Goal: Task Accomplishment & Management: Complete application form

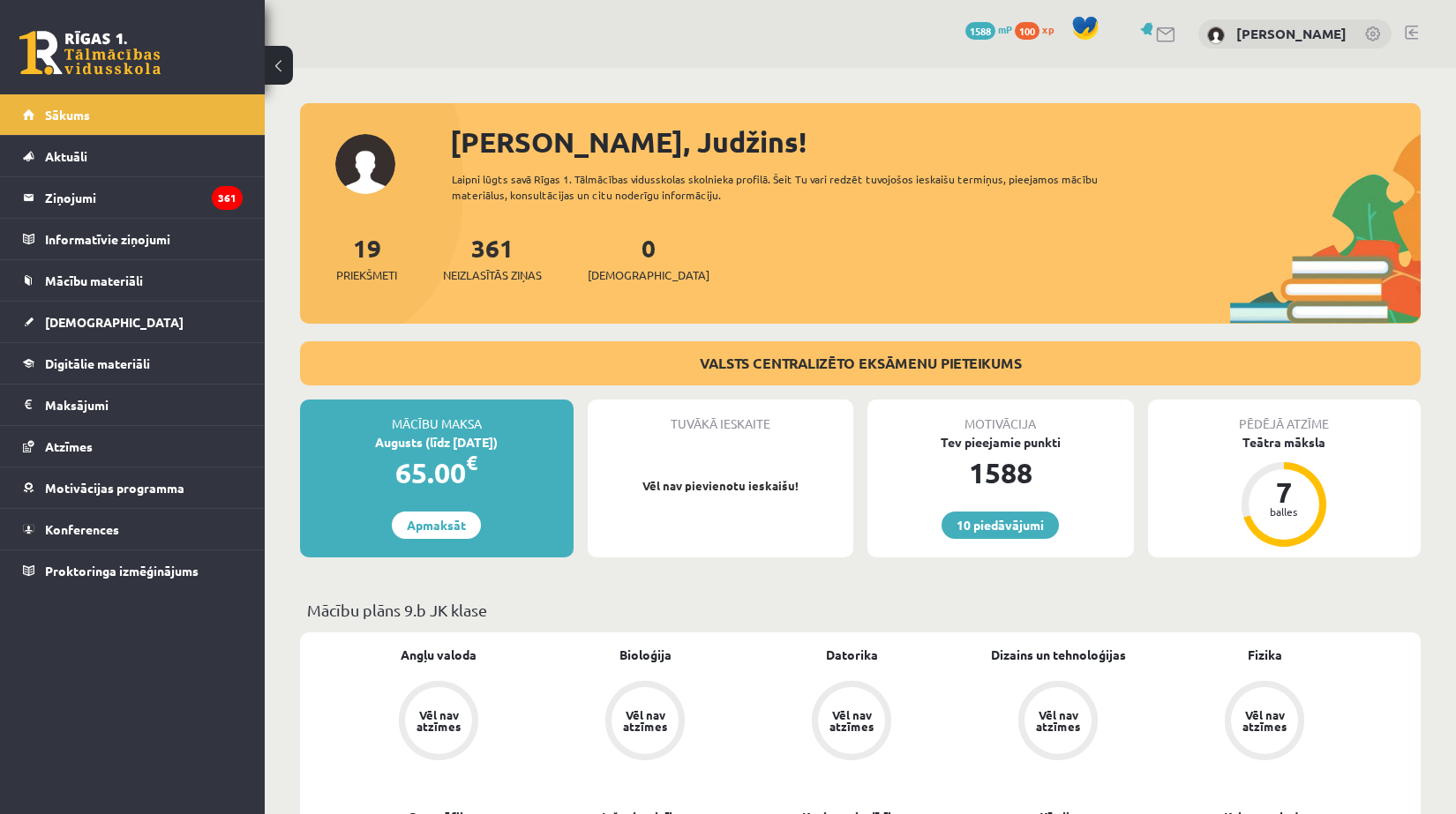
click at [381, 441] on div "Augusts (līdz 15.08.25)" at bounding box center [437, 442] width 274 height 19
click at [60, 403] on legend "Maksājumi 0" at bounding box center [143, 405] width 198 height 41
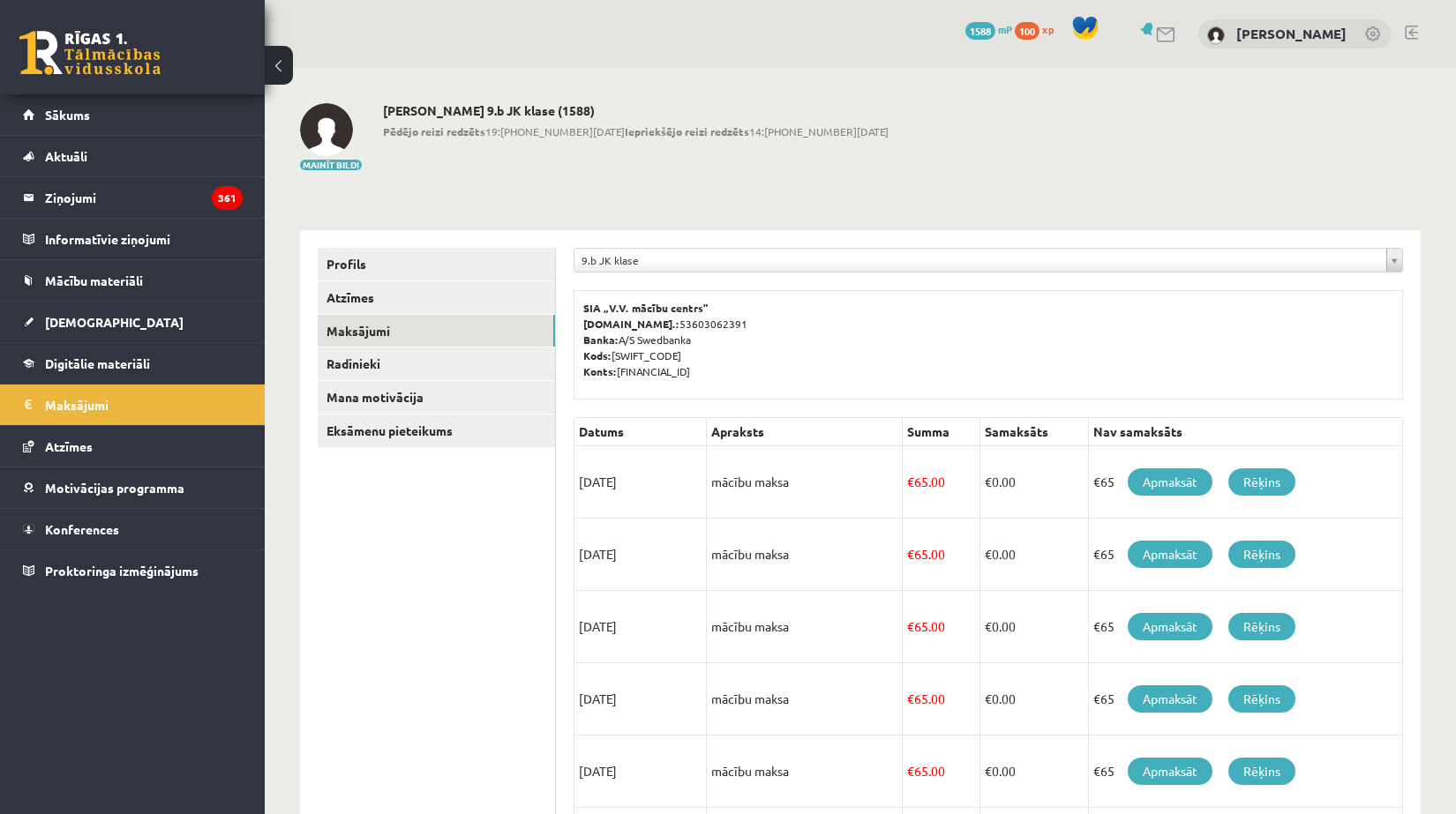
click at [486, 556] on ul "Profils Atzīmes Maksājumi Radinieki Mana motivācija Eksāmenu pieteikums" at bounding box center [437, 746] width 238 height 995
click at [1084, 451] on td "€ 0.00" at bounding box center [1033, 482] width 108 height 72
click at [993, 388] on div "SIA „V.V. mācību centrs” Reģ.nr.: 53603062391 Banka: A/S Swedbanka Kods: HABALV…" at bounding box center [989, 344] width 830 height 109
drag, startPoint x: 746, startPoint y: 379, endPoint x: 617, endPoint y: 383, distance: 129.1
click at [617, 383] on div "SIA „V.V. mācību centrs” Reģ.nr.: 53603062391 Banka: A/S Swedbanka Kods: HABALV…" at bounding box center [989, 344] width 830 height 109
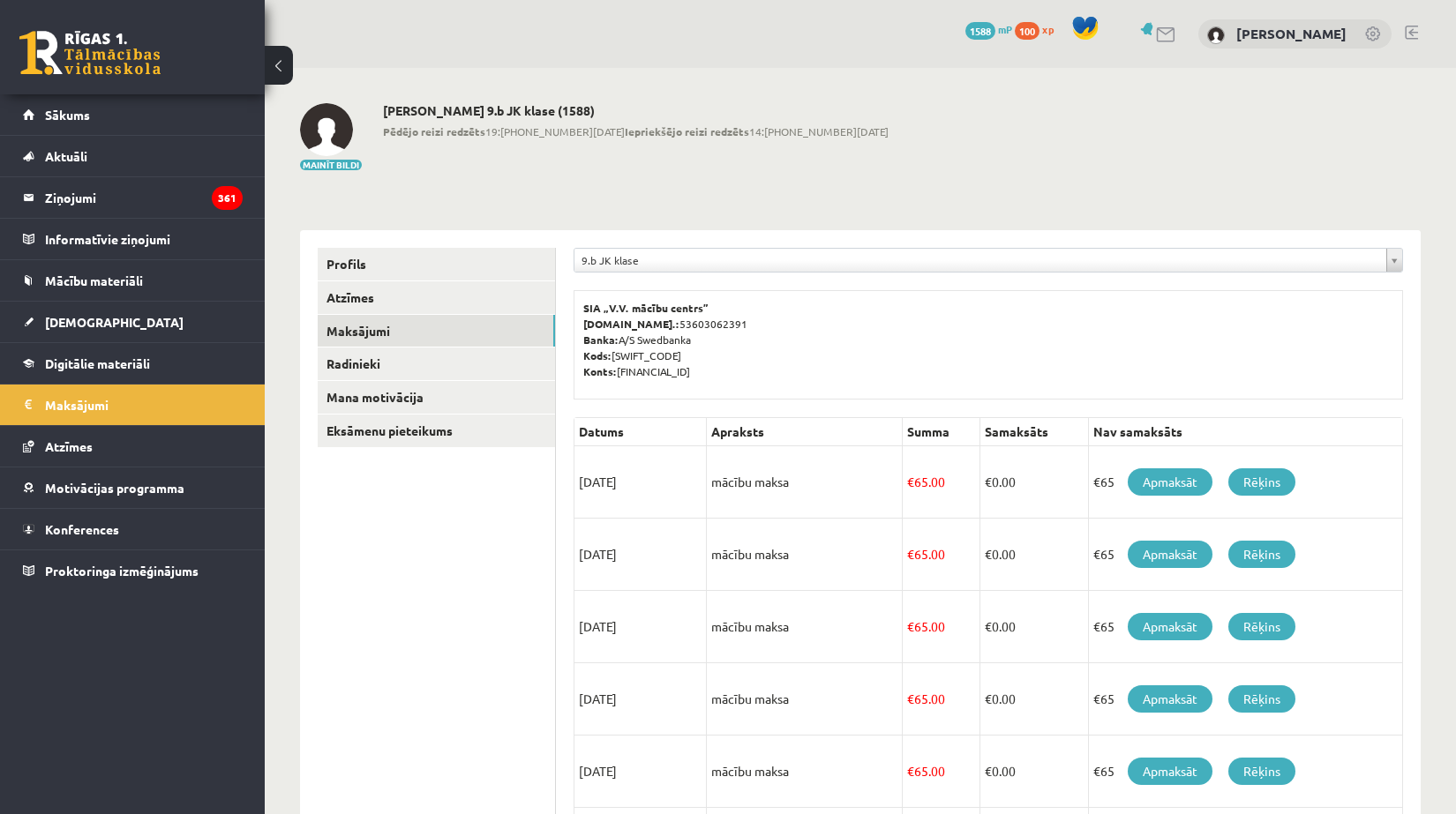
click at [703, 352] on p "SIA „V.V. mācību centrs” Reģ.nr.: 53603062391 Banka: A/S Swedbanka Kods: HABALV…" at bounding box center [989, 339] width 810 height 79
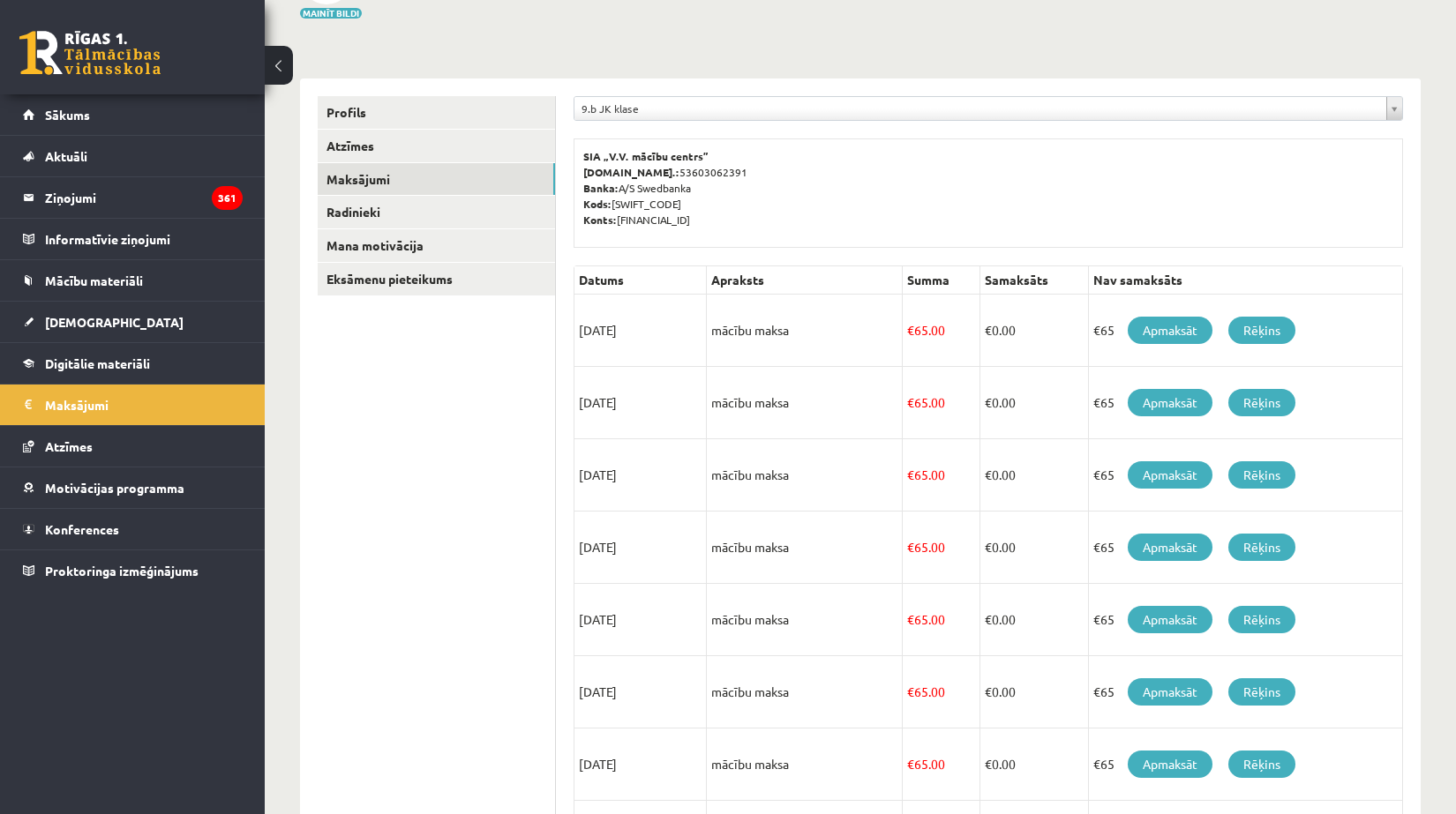
scroll to position [177, 0]
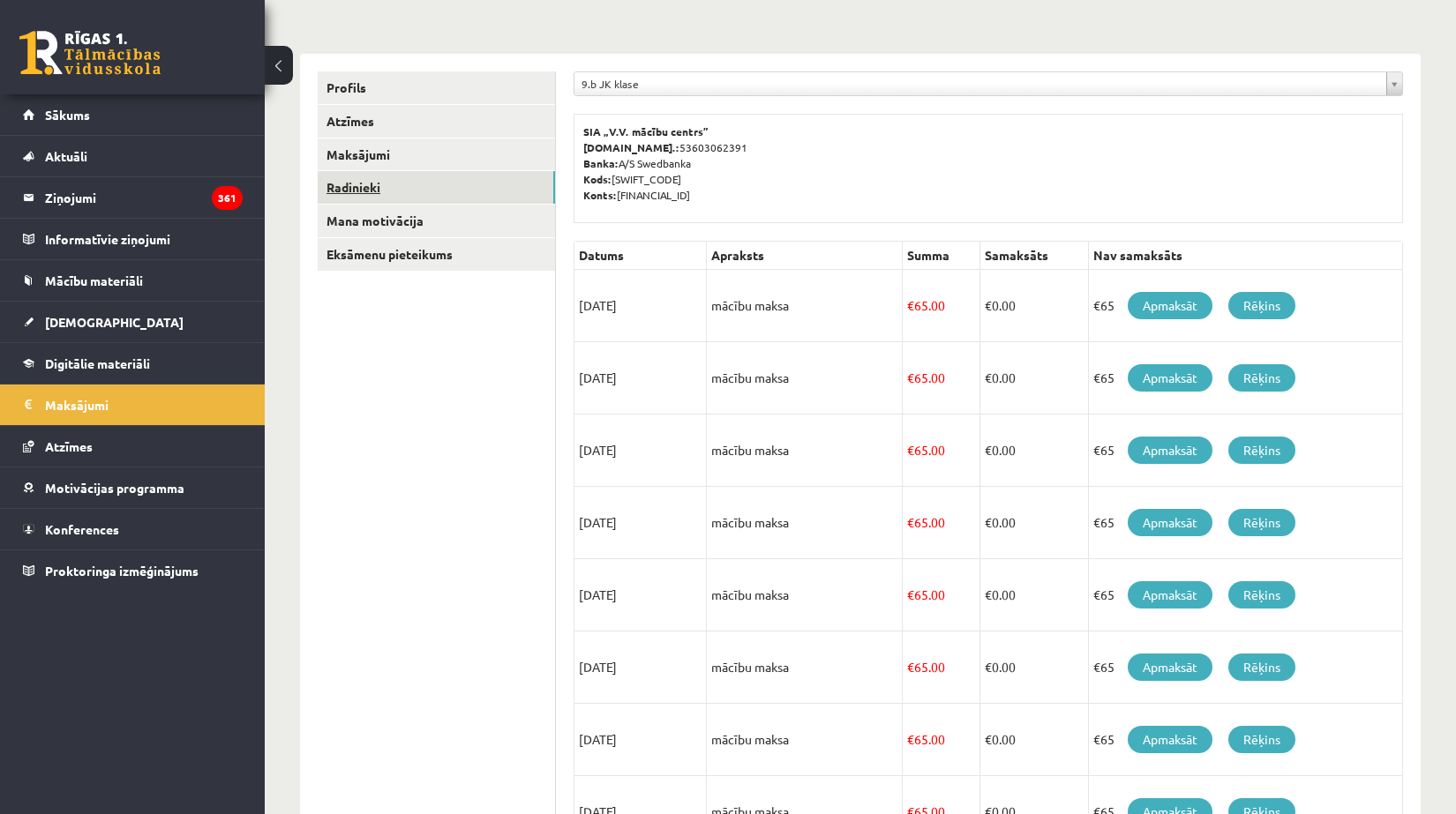
click at [387, 191] on link "Radinieki" at bounding box center [436, 187] width 237 height 33
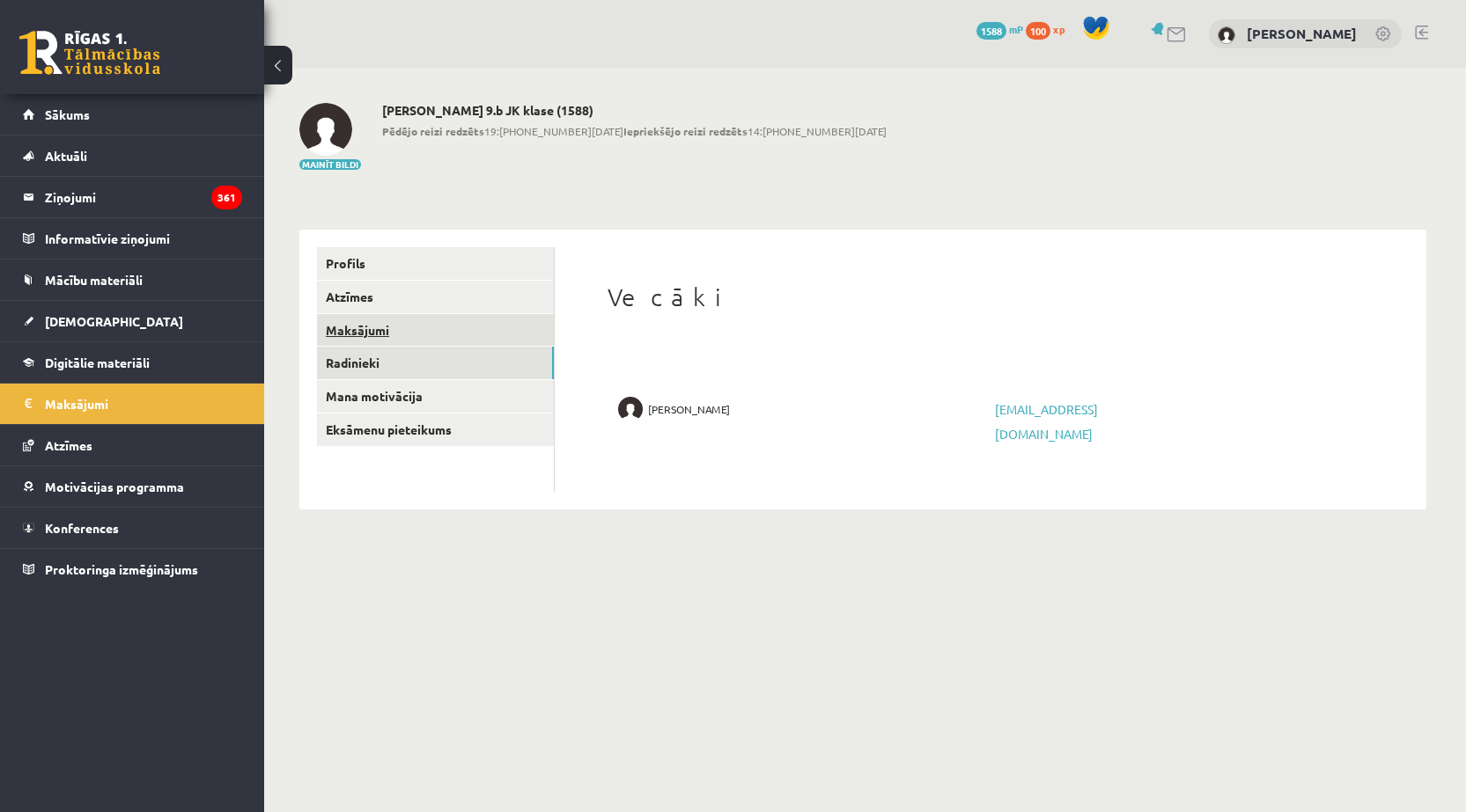
click at [368, 318] on link "Maksājumi" at bounding box center [435, 330] width 237 height 33
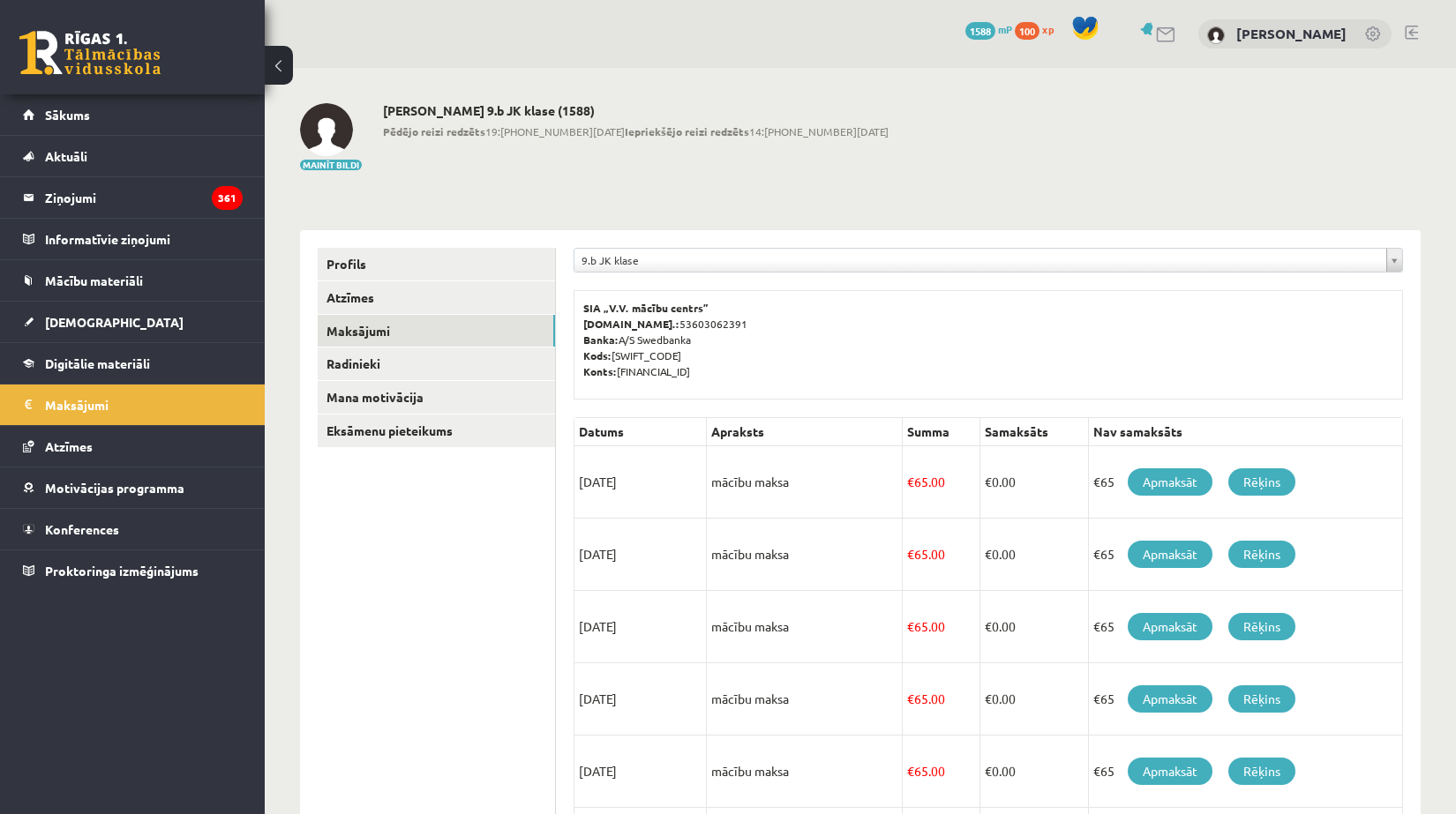
click at [76, 62] on link at bounding box center [90, 53] width 141 height 44
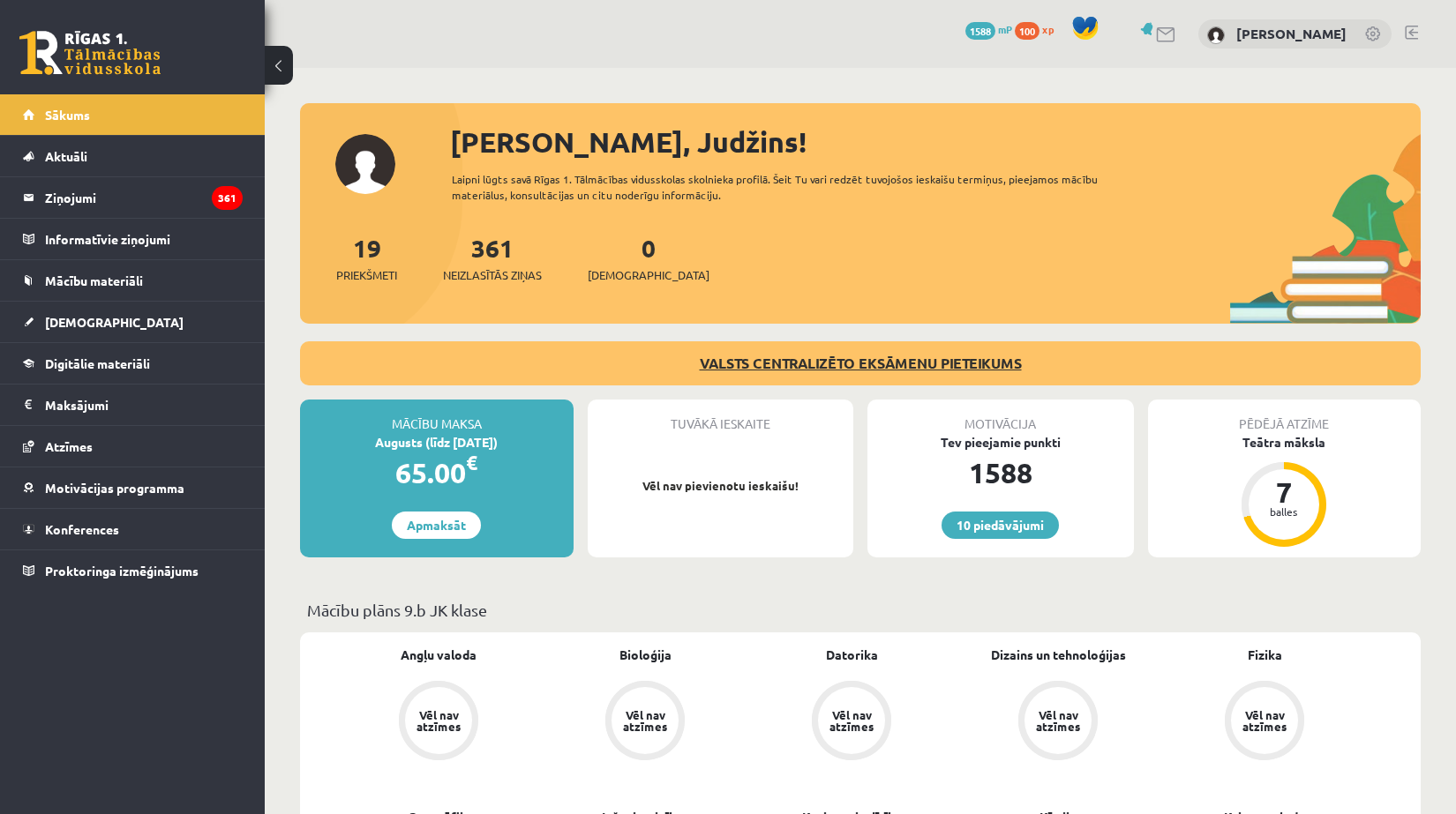
click at [738, 369] on link "VALSTS CENTRALIZĒTO EKSĀMENU PIETEIKUMS" at bounding box center [860, 362] width 322 height 19
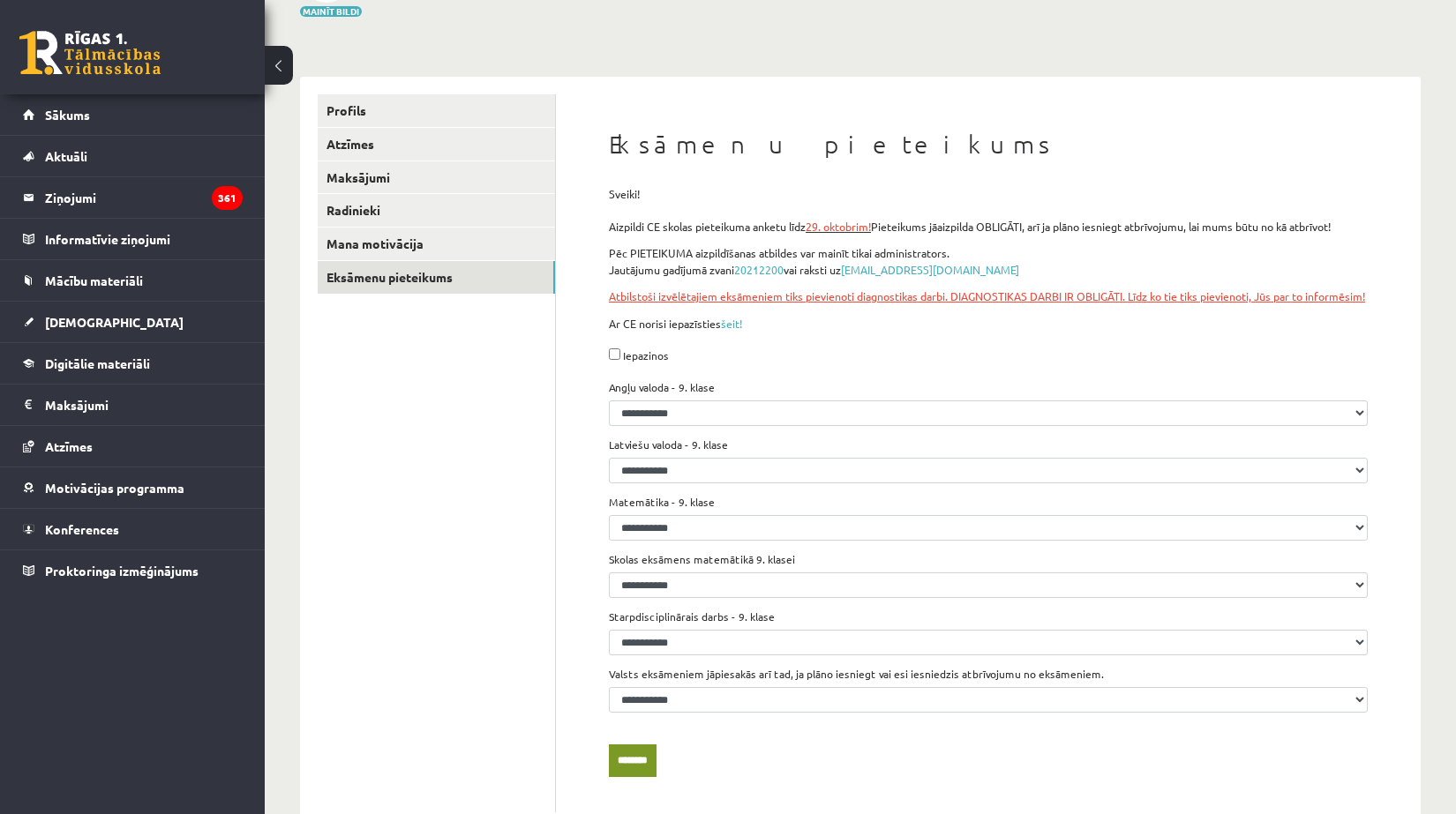
scroll to position [44, 0]
